Goal: Find specific page/section: Find specific page/section

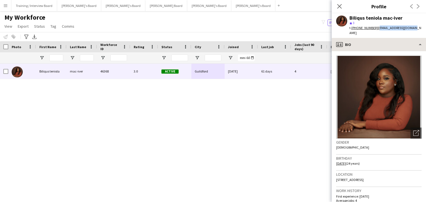
click at [338, 6] on icon "Close pop-in" at bounding box center [339, 6] width 4 height 4
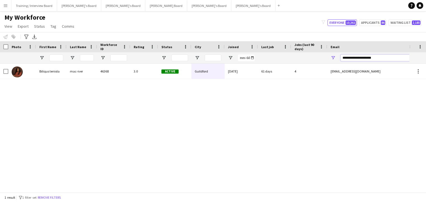
drag, startPoint x: 384, startPoint y: 58, endPoint x: 285, endPoint y: 60, distance: 98.7
click at [285, 60] on div at bounding box center [300, 57] width 601 height 11
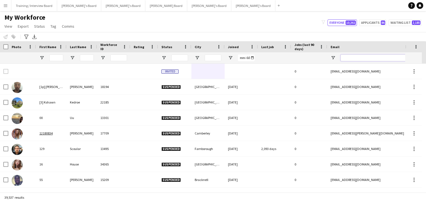
paste input "**********"
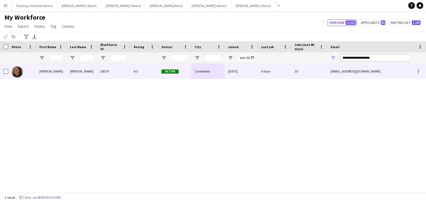
type input "**********"
click at [249, 72] on div "[DATE]" at bounding box center [241, 71] width 33 height 15
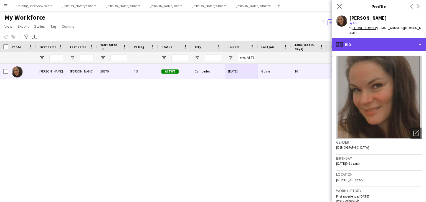
click at [374, 40] on div "profile Bio" at bounding box center [379, 44] width 94 height 13
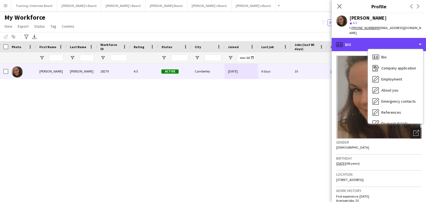
scroll to position [74, 0]
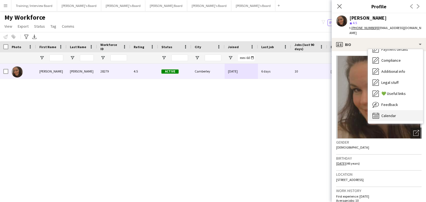
click at [393, 113] on span "Calendar" at bounding box center [388, 115] width 15 height 5
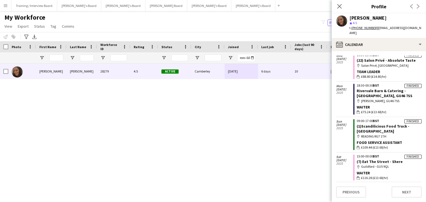
scroll to position [568, 0]
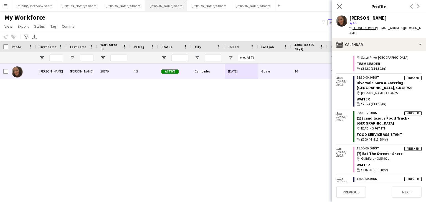
click at [145, 7] on button "[PERSON_NAME] Board Close" at bounding box center [166, 5] width 42 height 11
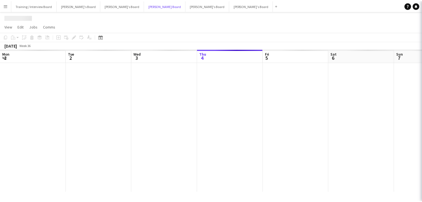
scroll to position [0, 133]
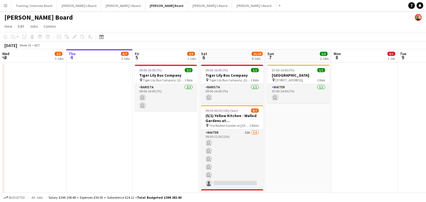
drag, startPoint x: 201, startPoint y: 60, endPoint x: 121, endPoint y: 58, distance: 80.4
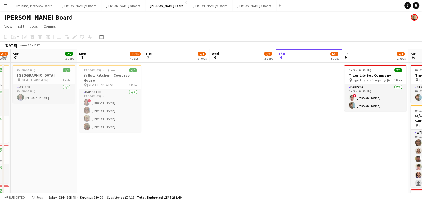
drag, startPoint x: 68, startPoint y: 57, endPoint x: 289, endPoint y: 59, distance: 221.8
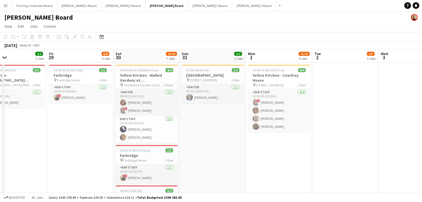
scroll to position [0, 132]
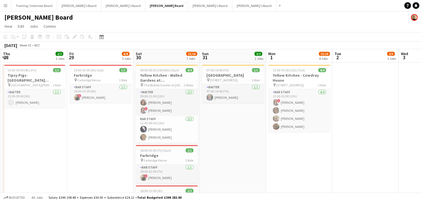
drag, startPoint x: 133, startPoint y: 57, endPoint x: 153, endPoint y: 58, distance: 20.3
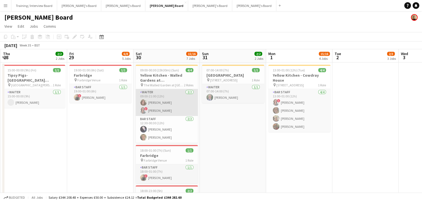
click at [173, 106] on app-card-role "Waiter [DATE] 09:00-21:00 (12h) [PERSON_NAME] ! [PERSON_NAME]" at bounding box center [167, 102] width 62 height 27
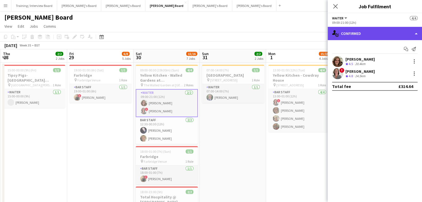
click at [378, 33] on div "single-neutral-actions-check-2 Confirmed" at bounding box center [374, 33] width 94 height 13
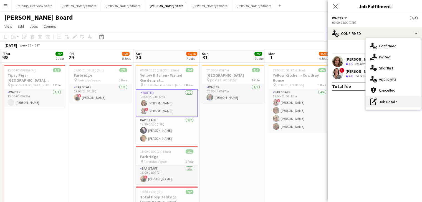
click at [386, 105] on div "pen-write Job Details" at bounding box center [392, 101] width 55 height 11
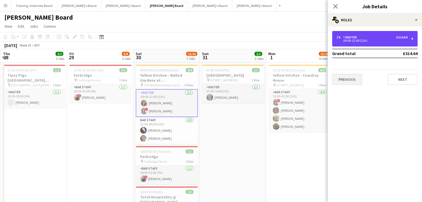
drag, startPoint x: 370, startPoint y: 39, endPoint x: 349, endPoint y: 75, distance: 41.3
click at [370, 40] on div "2 x Waiter £314.64 09:00-21:00 (12h)" at bounding box center [371, 38] width 71 height 7
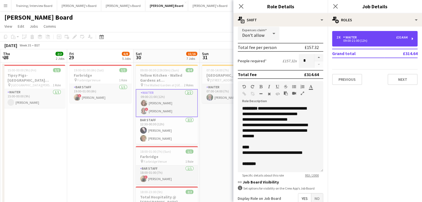
scroll to position [112, 0]
